Goal: Information Seeking & Learning: Learn about a topic

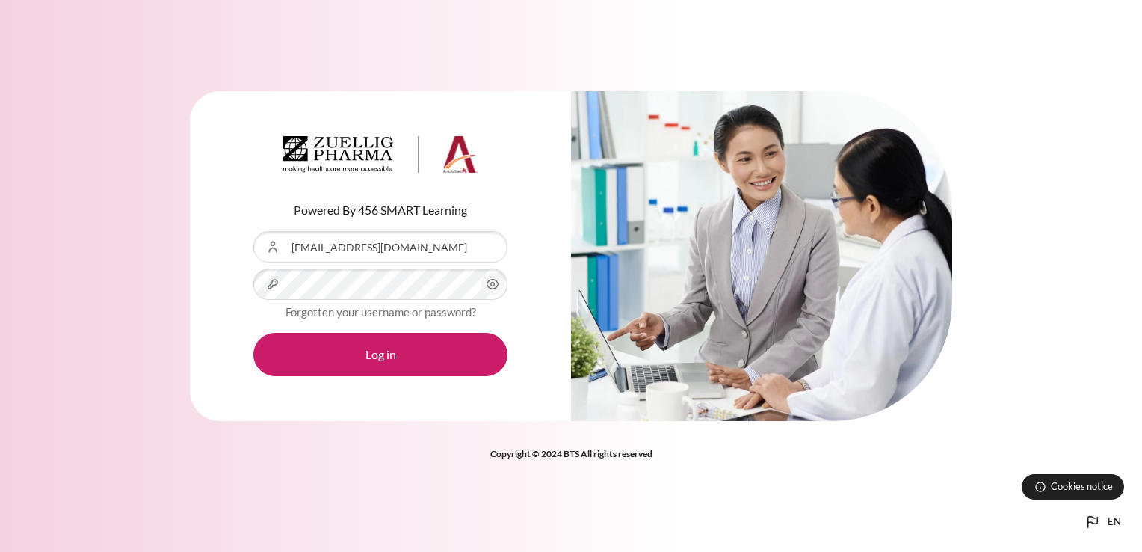
click at [413, 266] on form "Username or Email Address nntlinh@zuelligpharma.com Password Forgotten your use…" at bounding box center [380, 303] width 254 height 145
click at [253, 333] on button "Log in" at bounding box center [380, 354] width 254 height 43
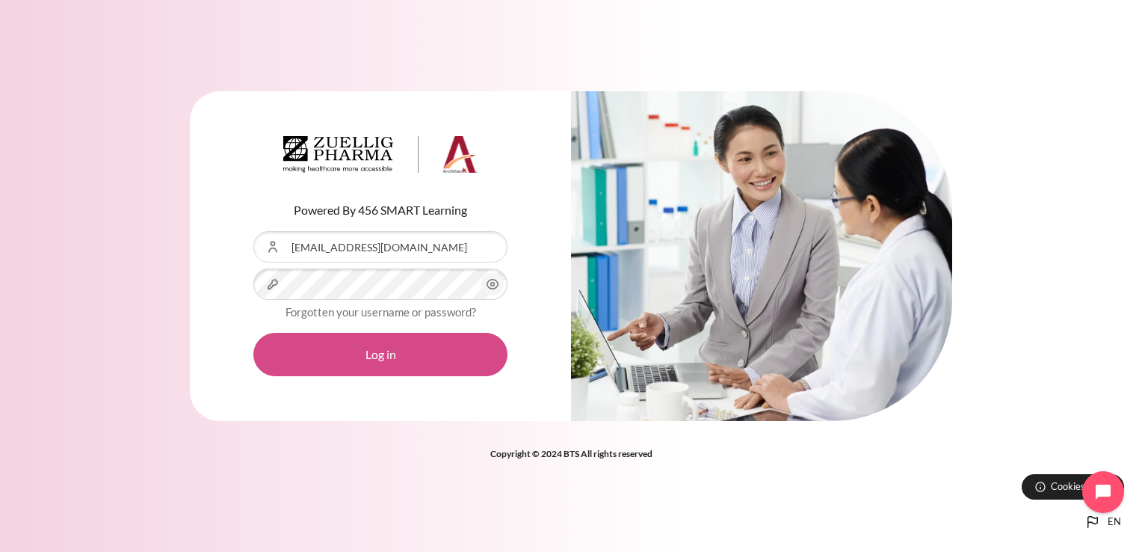
click at [350, 342] on button "Log in" at bounding box center [380, 354] width 254 height 43
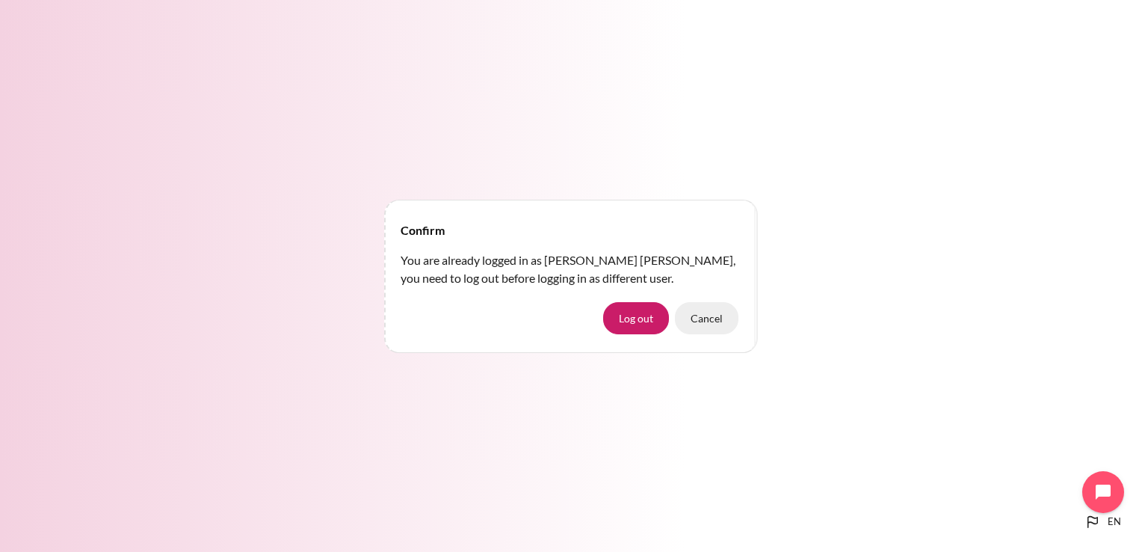
click at [703, 320] on button "Cancel" at bounding box center [707, 317] width 64 height 31
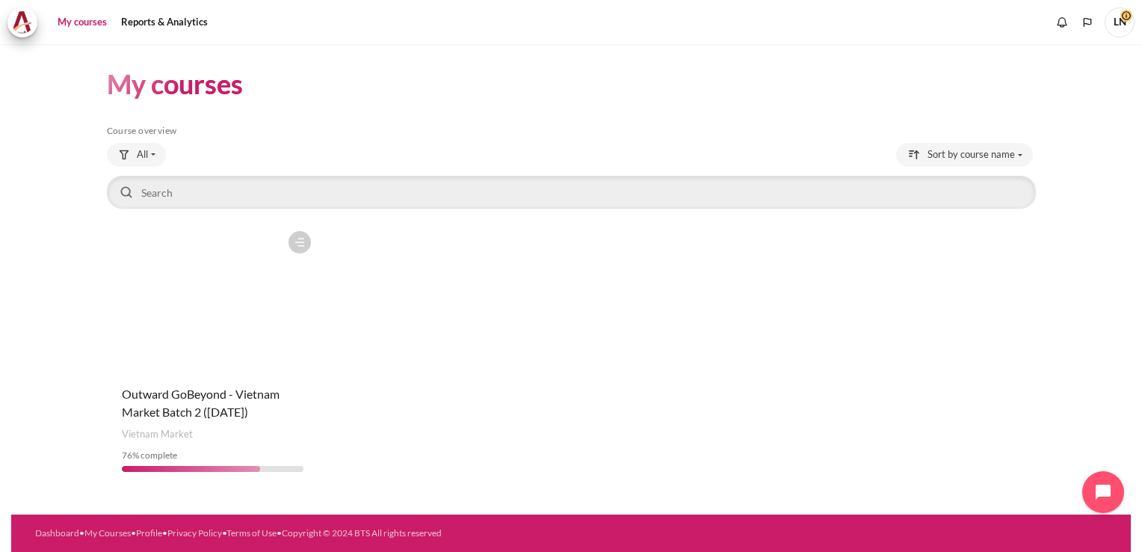
click at [204, 345] on figure "Content" at bounding box center [213, 297] width 212 height 149
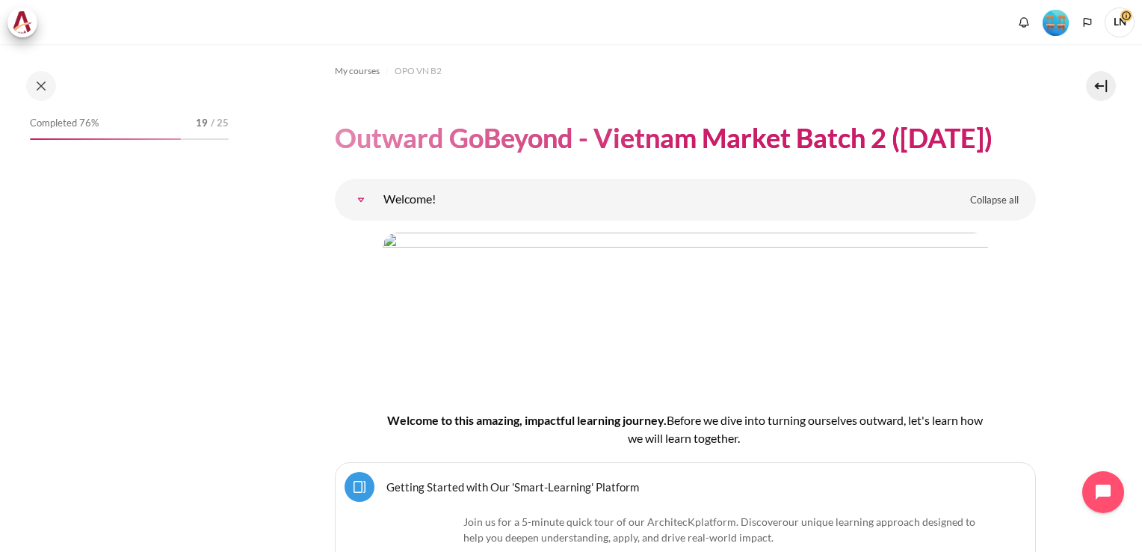
click at [1058, 22] on img "Level #4" at bounding box center [1056, 23] width 26 height 26
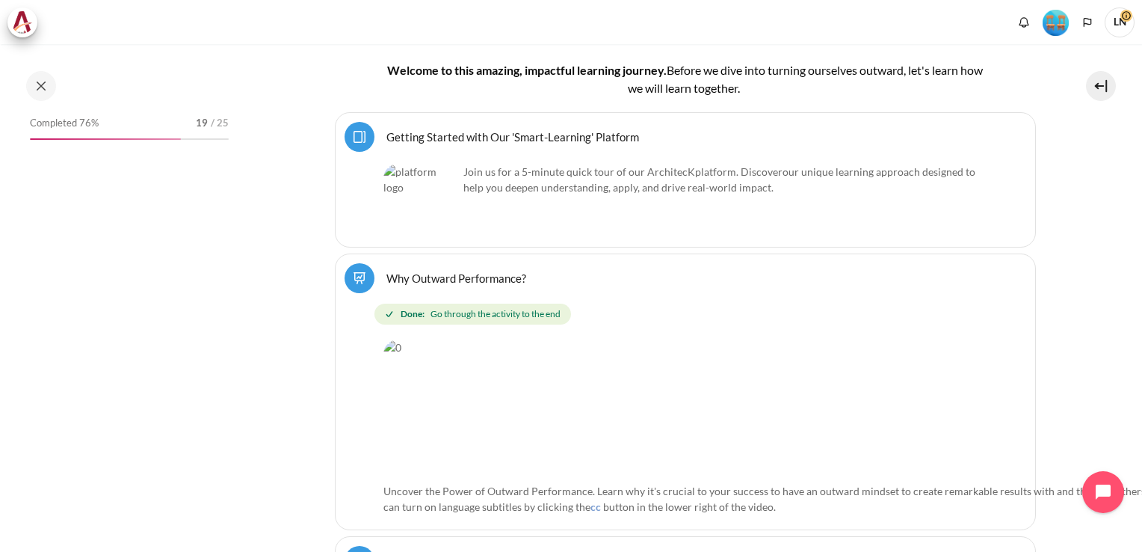
scroll to position [374, 0]
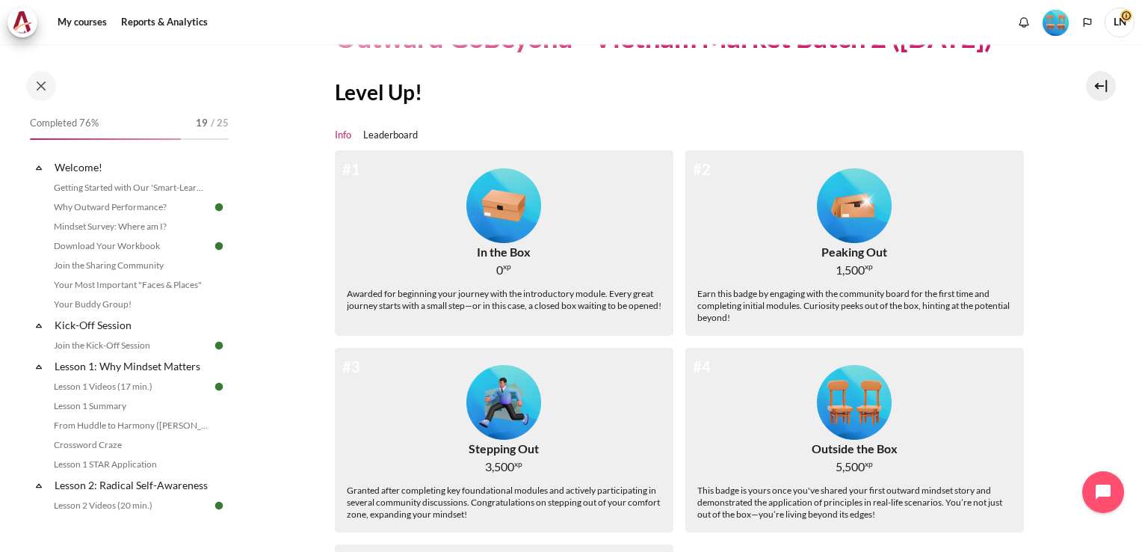
scroll to position [75, 0]
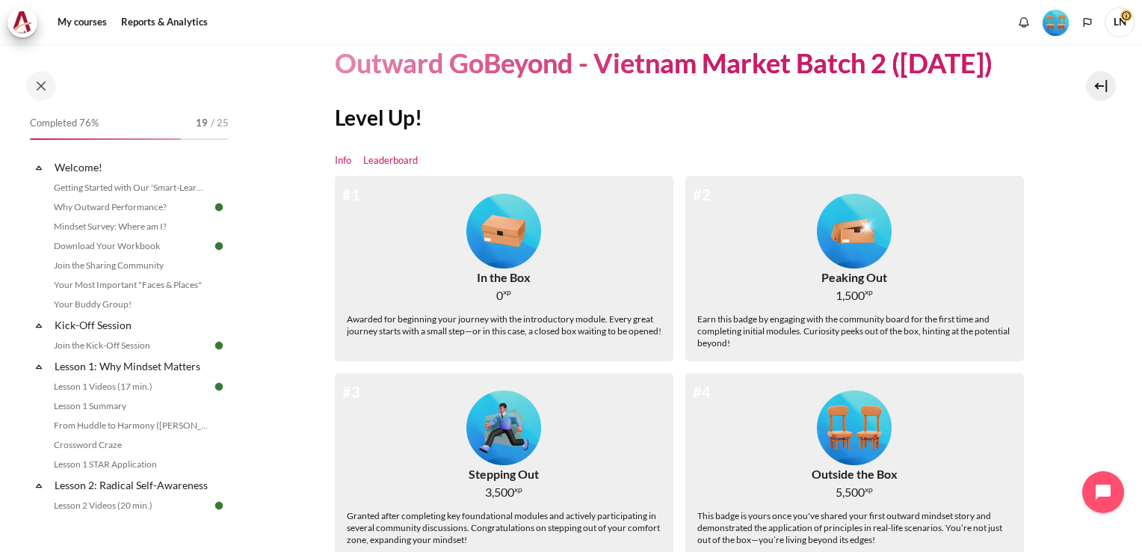
click at [383, 162] on link "Leaderboard" at bounding box center [390, 160] width 55 height 15
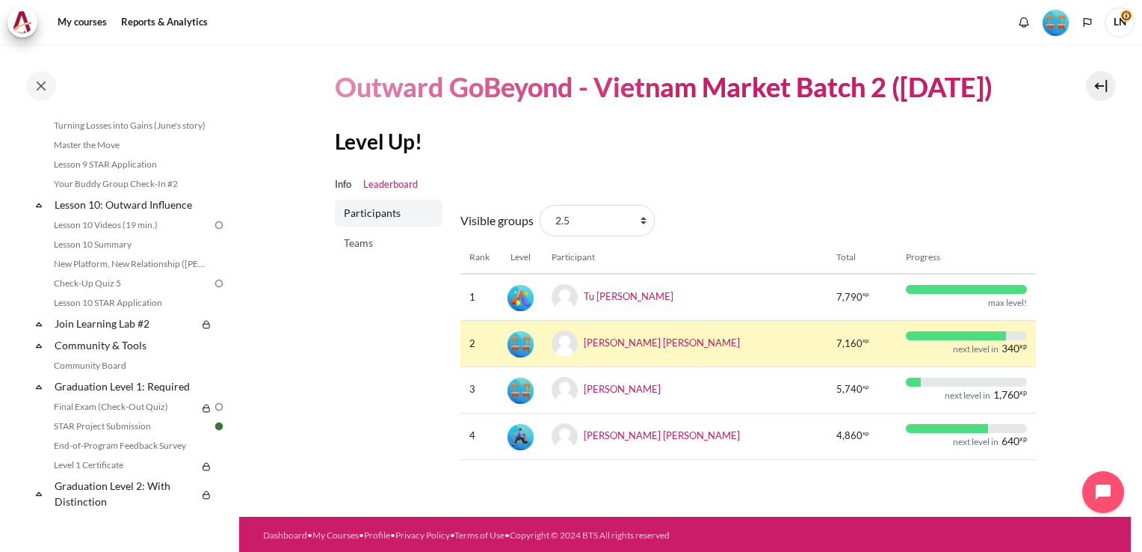
scroll to position [1495, 0]
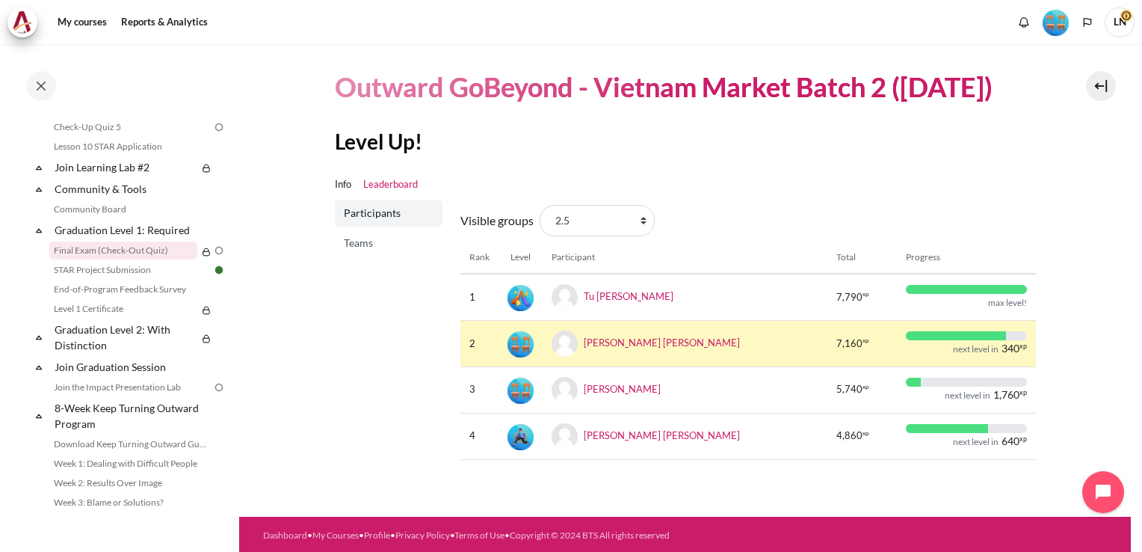
click at [138, 259] on link "Final Exam (Check-Out Quiz)" at bounding box center [123, 250] width 148 height 18
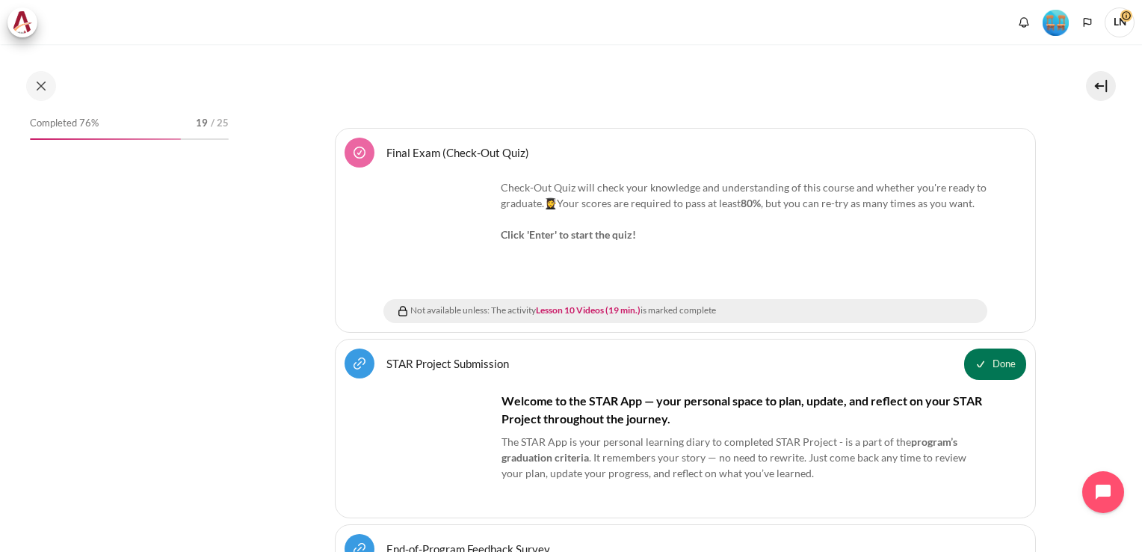
scroll to position [1854, 0]
click at [562, 227] on strong "Click 'Enter' to start the quiz!" at bounding box center [568, 233] width 135 height 13
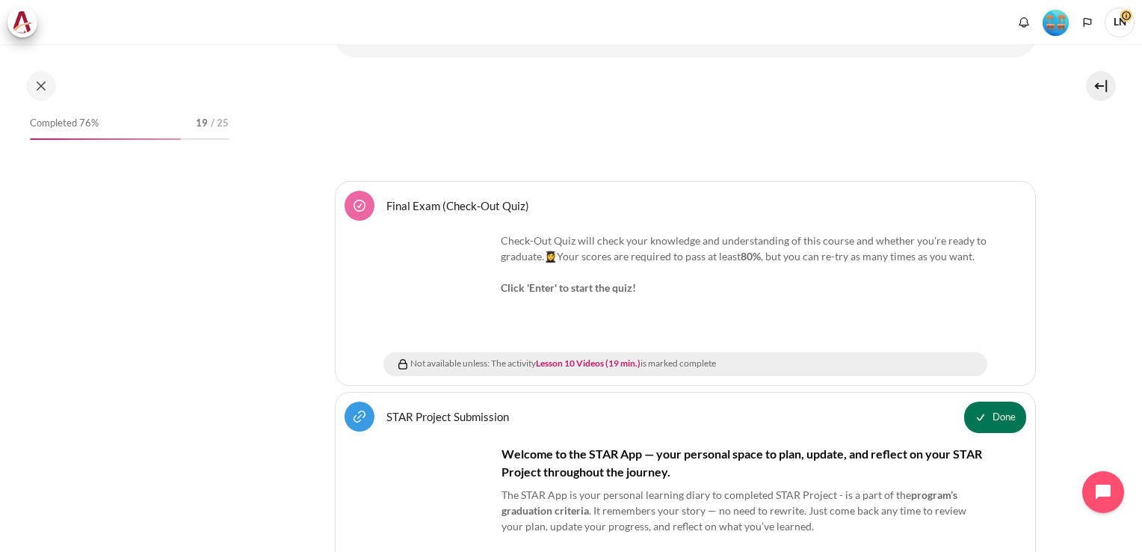
scroll to position [1704, 0]
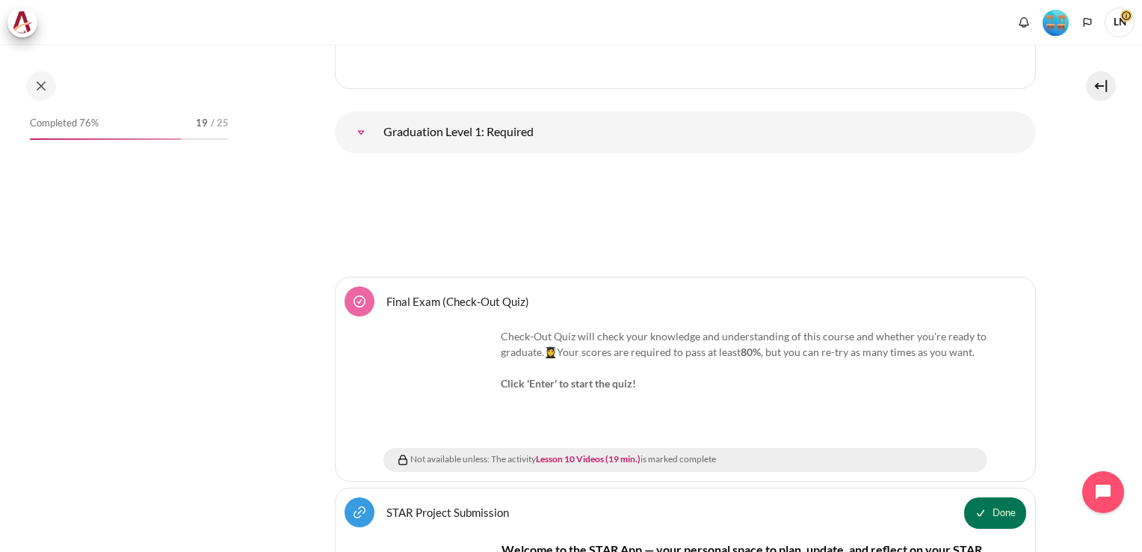
click at [462, 294] on span "Final Exam (Check-Out Quiz)" at bounding box center [457, 300] width 143 height 13
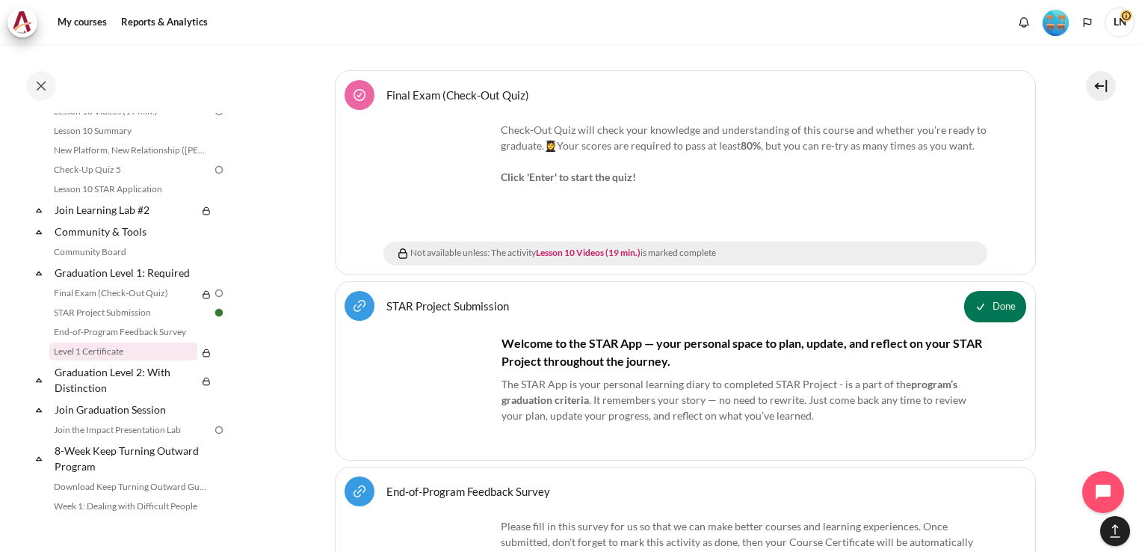
scroll to position [1950, 0]
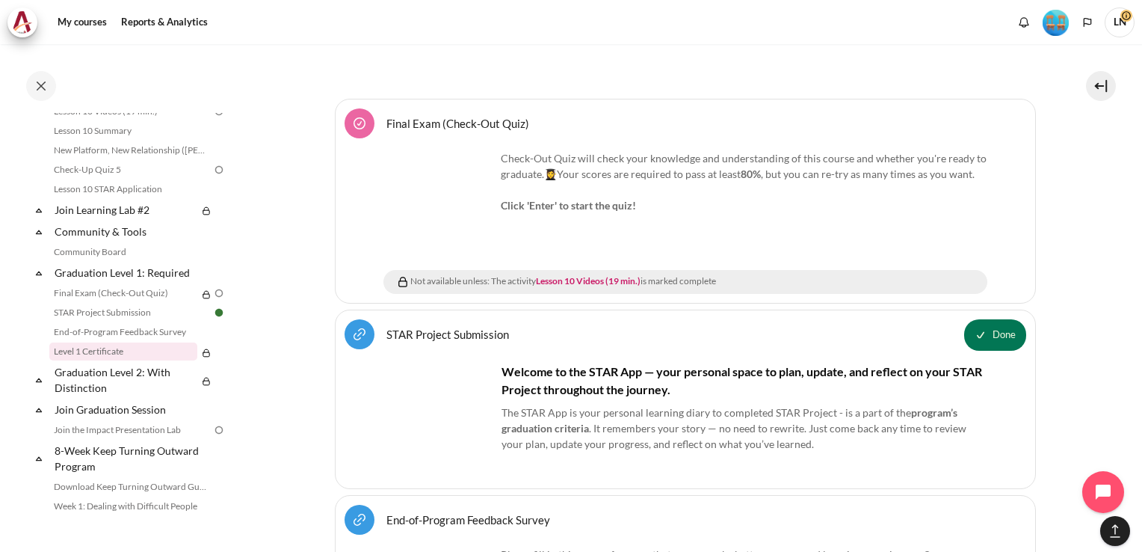
click at [569, 199] on strong "Click 'Enter' to start the quiz!" at bounding box center [568, 205] width 135 height 13
click at [430, 205] on img "Content" at bounding box center [439, 206] width 112 height 112
click at [909, 177] on p "Check-Out Quiz will check your knowledge and understanding of this course and w…" at bounding box center [685, 181] width 604 height 63
click at [587, 275] on link "Lesson 10 Videos (19 min.)" at bounding box center [588, 280] width 105 height 11
click at [463, 274] on div "Not available unless: The activity Lesson 10 Videos (19 min.) is marked complete" at bounding box center [688, 281] width 587 height 15
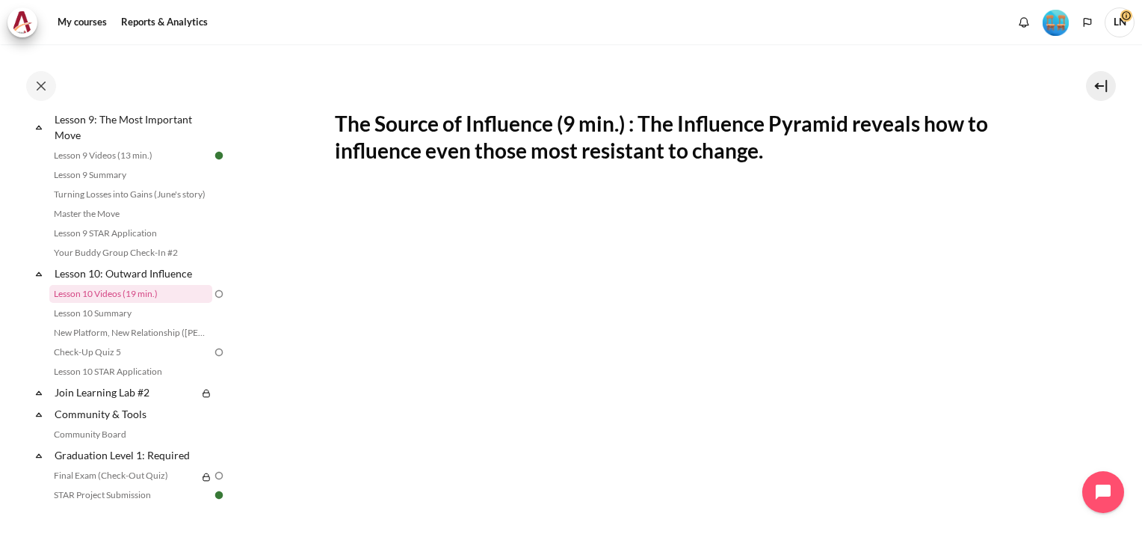
scroll to position [327, 0]
